Goal: Task Accomplishment & Management: Use online tool/utility

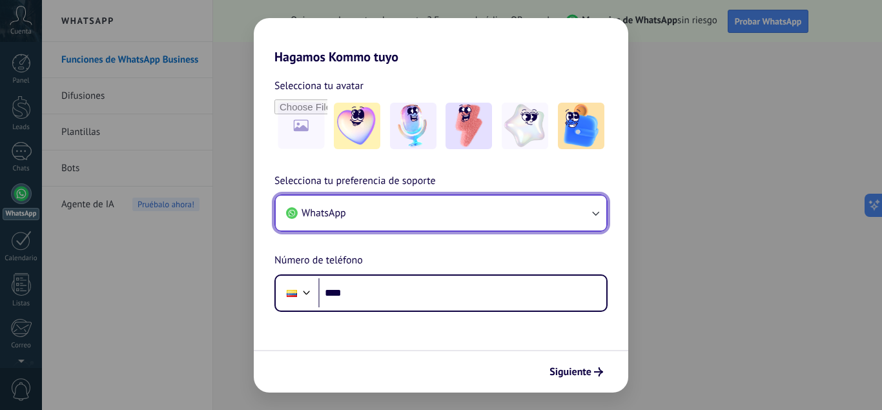
click at [593, 210] on icon "button" at bounding box center [595, 213] width 13 height 13
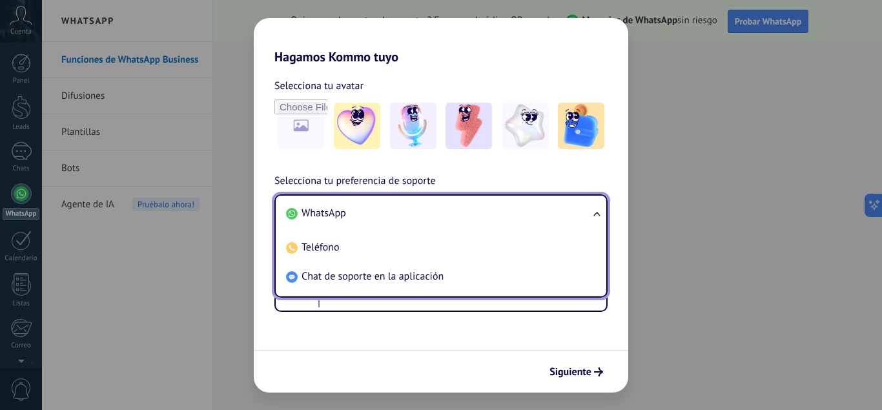
click at [537, 218] on li "WhatsApp" at bounding box center [438, 213] width 315 height 29
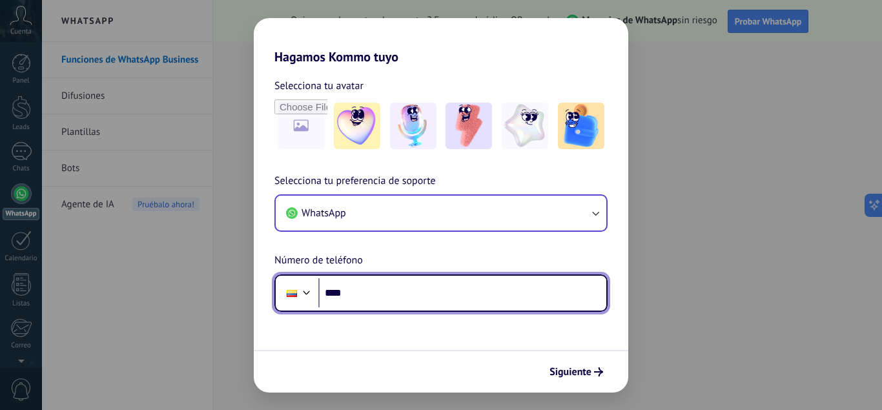
click at [454, 303] on input "****" at bounding box center [462, 293] width 288 height 30
click at [419, 296] on input "****" at bounding box center [462, 293] width 288 height 30
type input "**********"
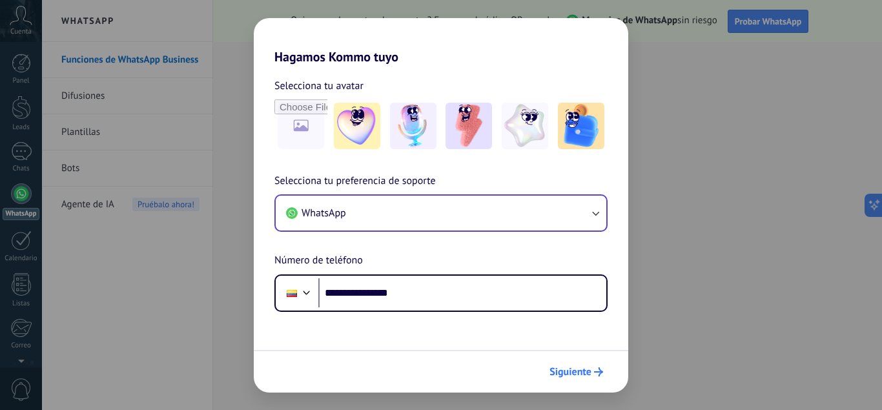
click at [579, 378] on button "Siguiente" at bounding box center [576, 372] width 65 height 22
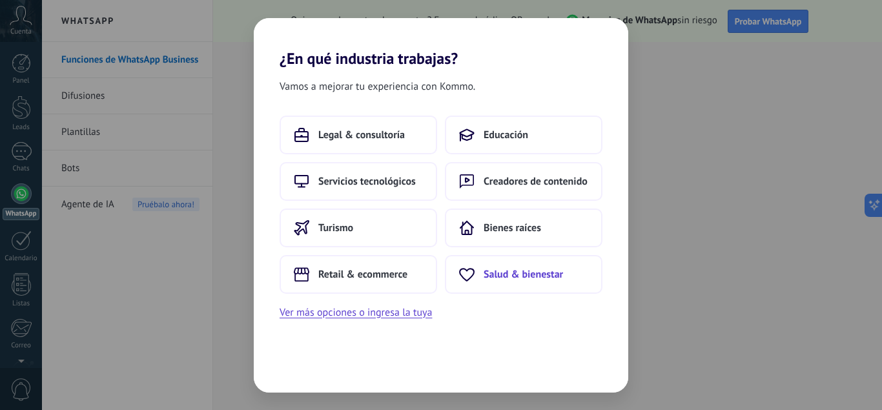
click at [541, 274] on span "Salud & bienestar" at bounding box center [523, 274] width 79 height 13
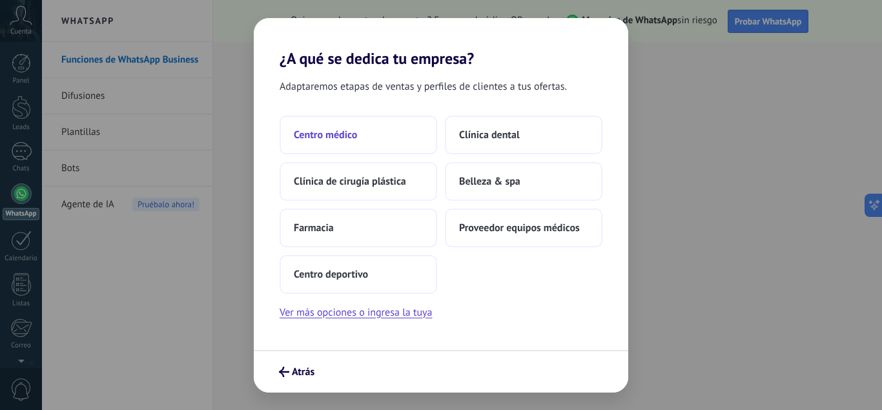
click at [331, 134] on span "Centro médico" at bounding box center [325, 134] width 63 height 13
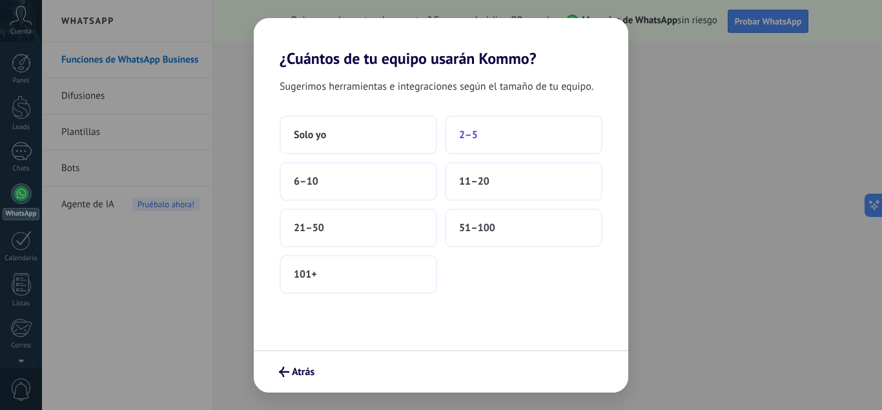
click at [469, 134] on span "2–5" at bounding box center [468, 134] width 19 height 13
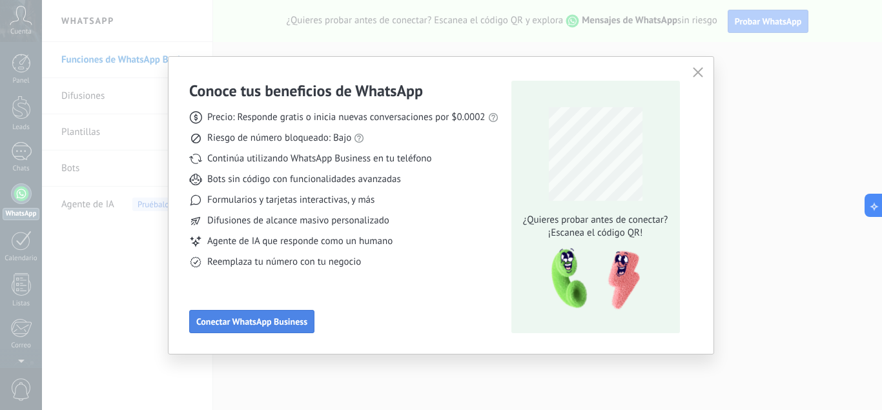
click at [285, 318] on span "Conectar WhatsApp Business" at bounding box center [251, 321] width 111 height 9
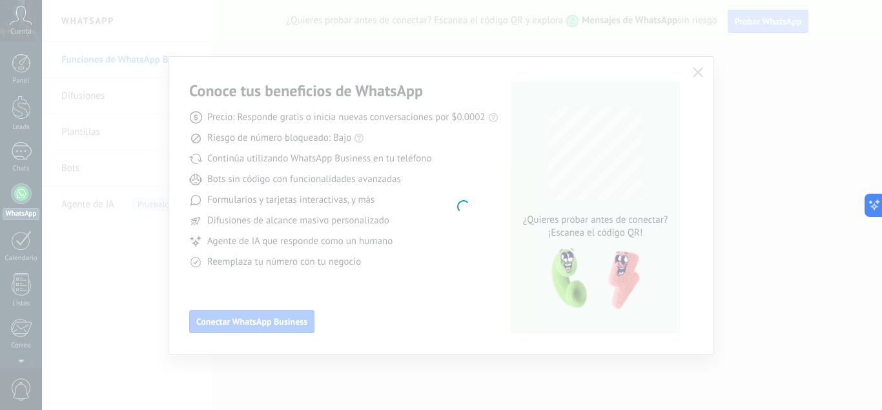
click at [449, 238] on div at bounding box center [462, 205] width 840 height 410
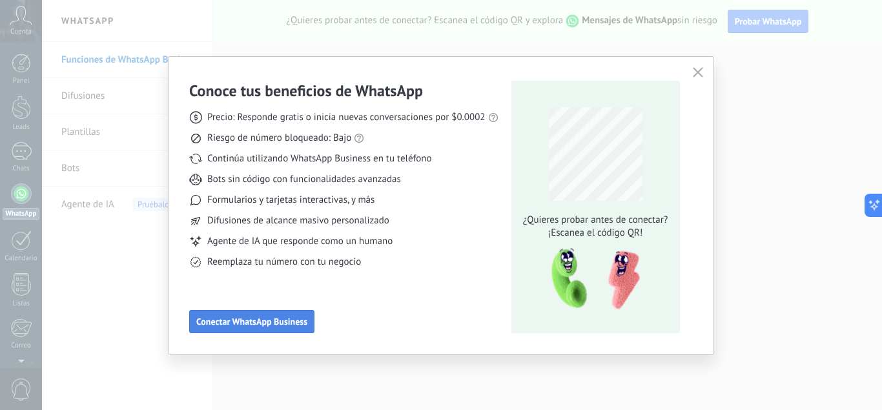
click at [251, 315] on button "Conectar WhatsApp Business" at bounding box center [251, 321] width 125 height 23
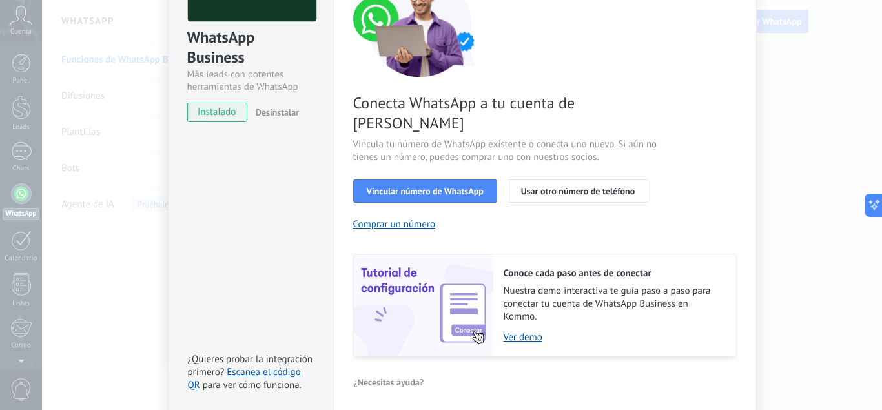
scroll to position [163, 0]
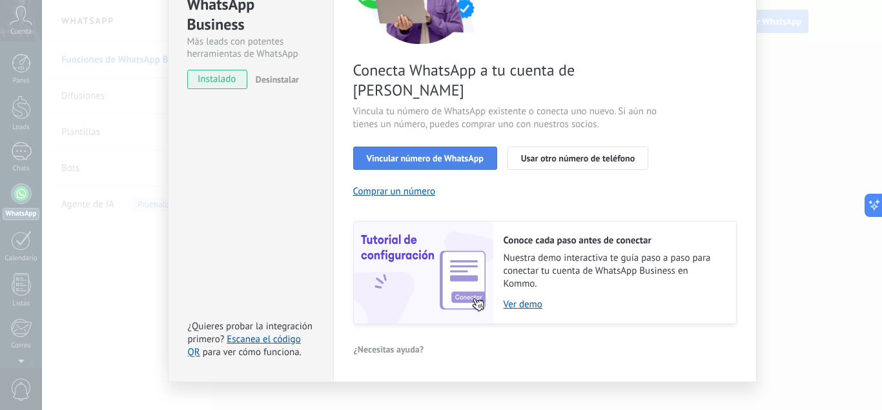
click at [462, 154] on span "Vincular número de WhatsApp" at bounding box center [425, 158] width 117 height 9
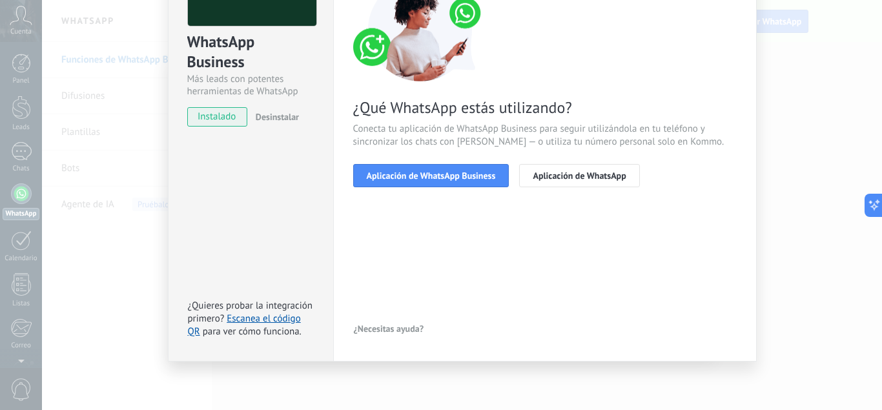
scroll to position [126, 0]
click at [477, 177] on span "Aplicación de WhatsApp Business" at bounding box center [431, 175] width 129 height 9
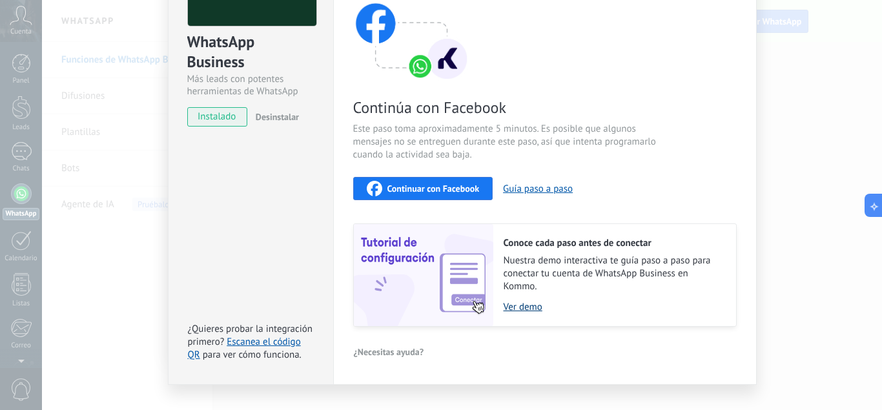
click at [520, 305] on link "Ver demo" at bounding box center [614, 307] width 220 height 12
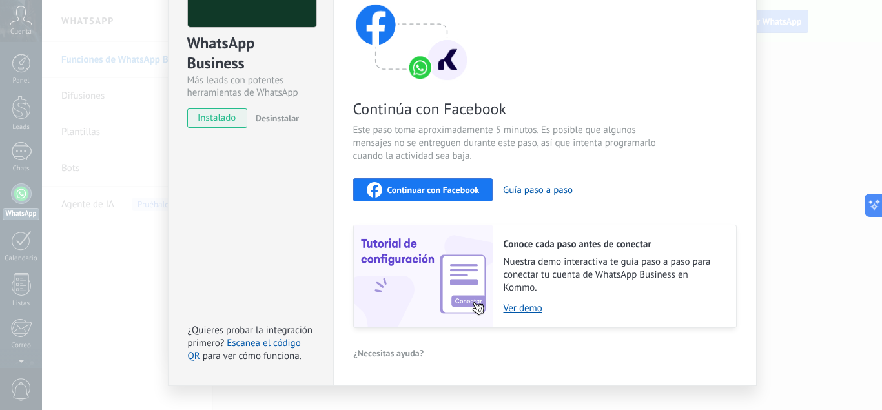
scroll to position [149, 0]
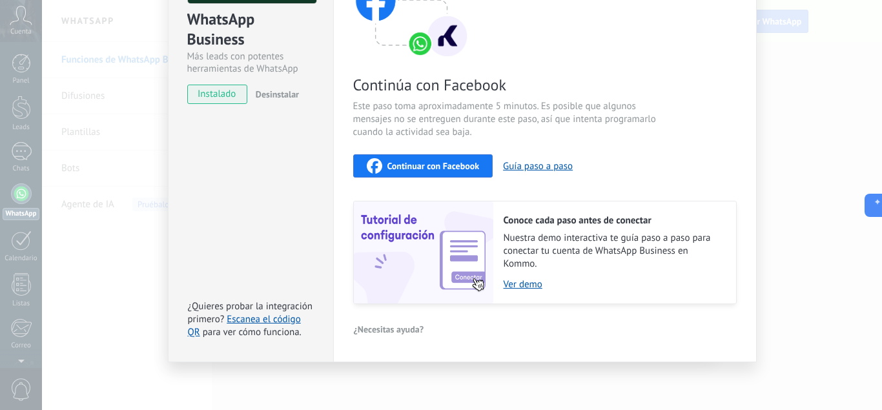
click at [828, 116] on div "WhatsApp Business Más leads con potentes herramientas de WhatsApp instalado Des…" at bounding box center [462, 205] width 840 height 410
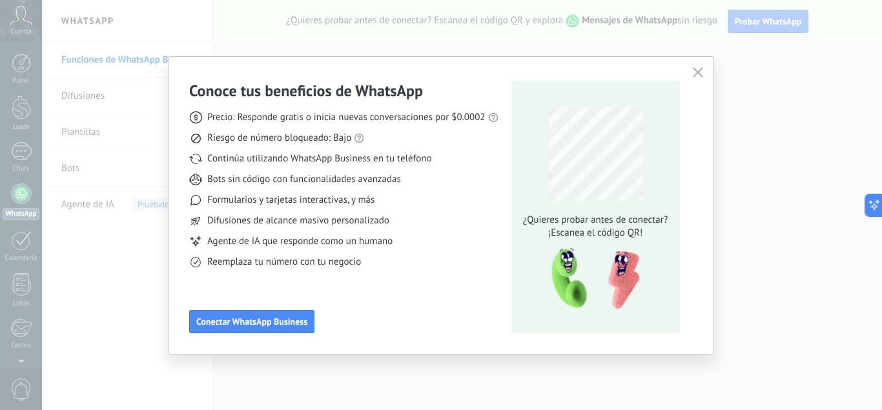
scroll to position [0, 0]
click at [689, 75] on div "Conoce tus beneficios de WhatsApp Precio: Responde gratis o inicia nuevas conve…" at bounding box center [441, 205] width 545 height 297
click at [697, 72] on use "button" at bounding box center [698, 72] width 10 height 10
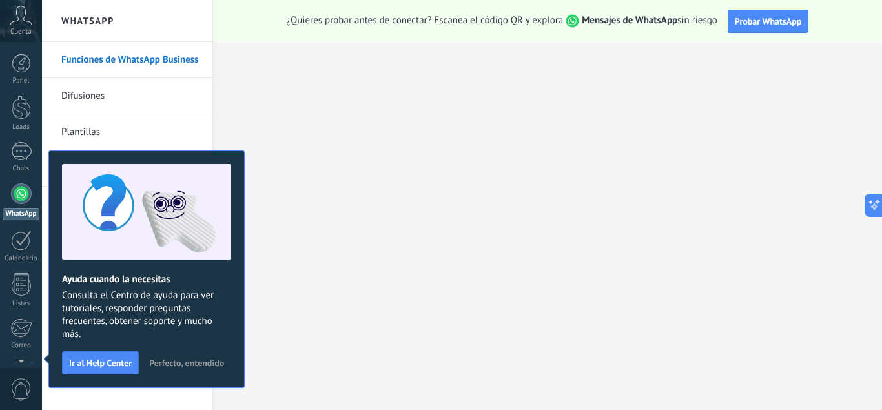
click at [21, 199] on div at bounding box center [21, 193] width 21 height 21
click at [794, 28] on button "Probar WhatsApp" at bounding box center [768, 21] width 81 height 23
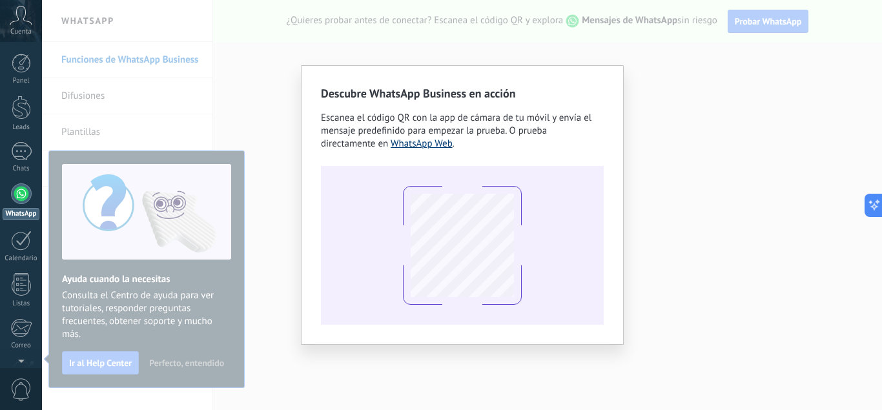
click at [433, 145] on link "WhatsApp Web" at bounding box center [422, 144] width 62 height 12
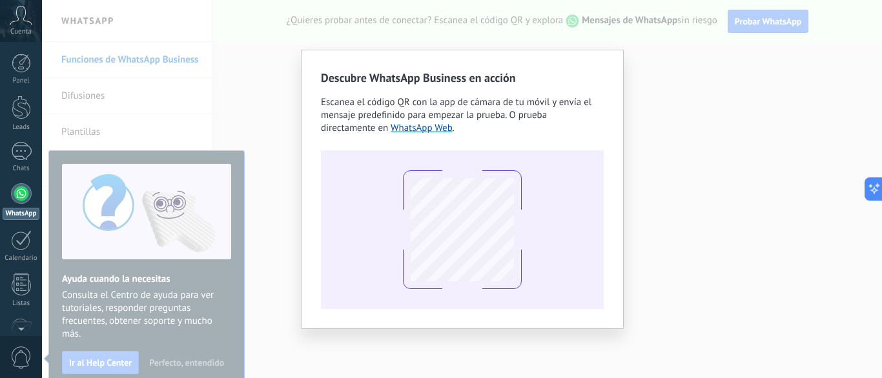
click at [773, 112] on div "Descubre WhatsApp Business en acción Escanea el código QR con la app de cámara …" at bounding box center [462, 189] width 840 height 378
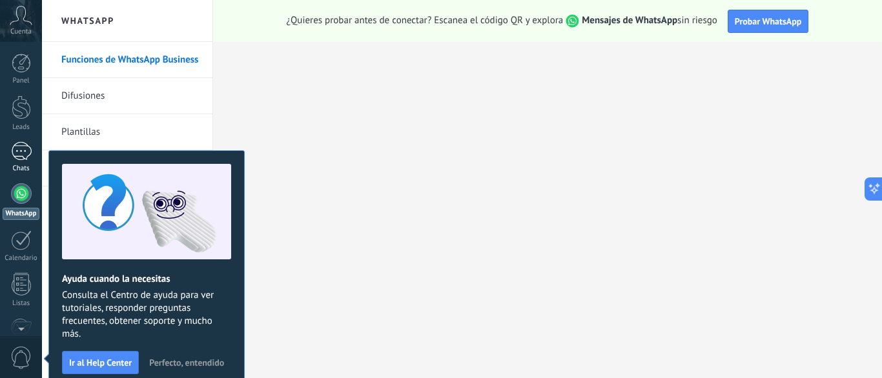
click at [22, 158] on div at bounding box center [21, 151] width 21 height 19
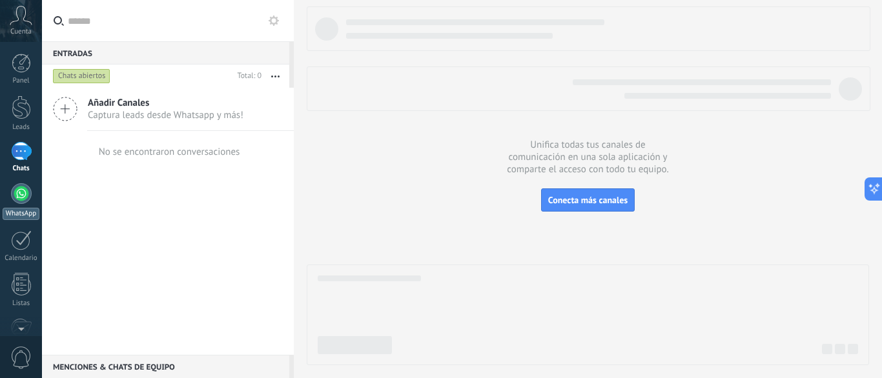
click at [27, 194] on div at bounding box center [21, 193] width 21 height 21
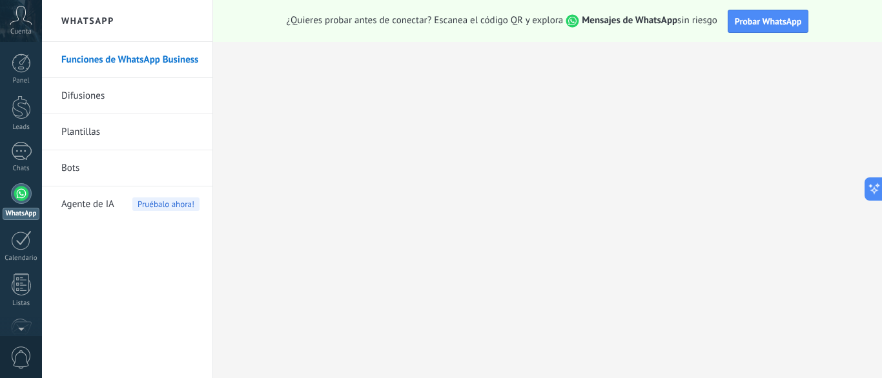
click at [24, 36] on span "Cuenta" at bounding box center [20, 32] width 21 height 8
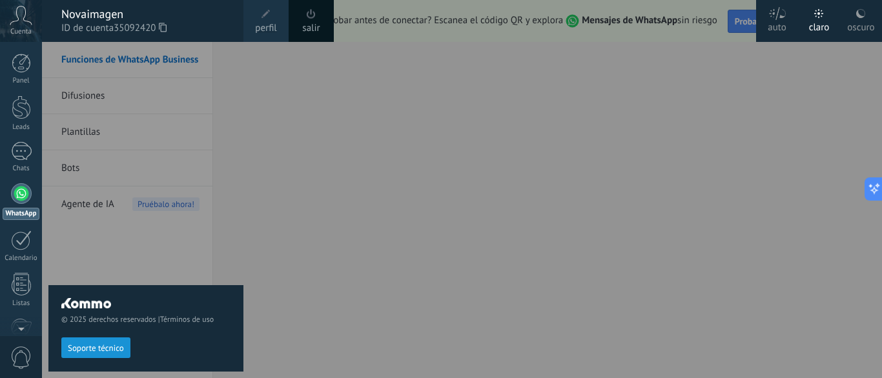
click at [315, 16] on span at bounding box center [311, 14] width 9 height 10
